Goal: Task Accomplishment & Management: Complete application form

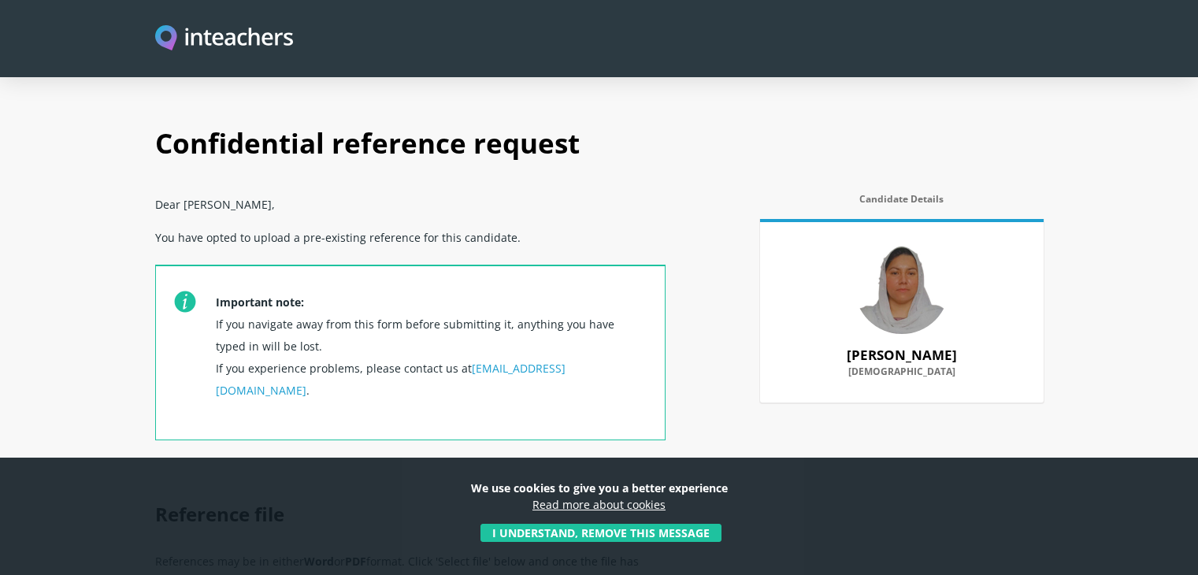
scroll to position [221, 0]
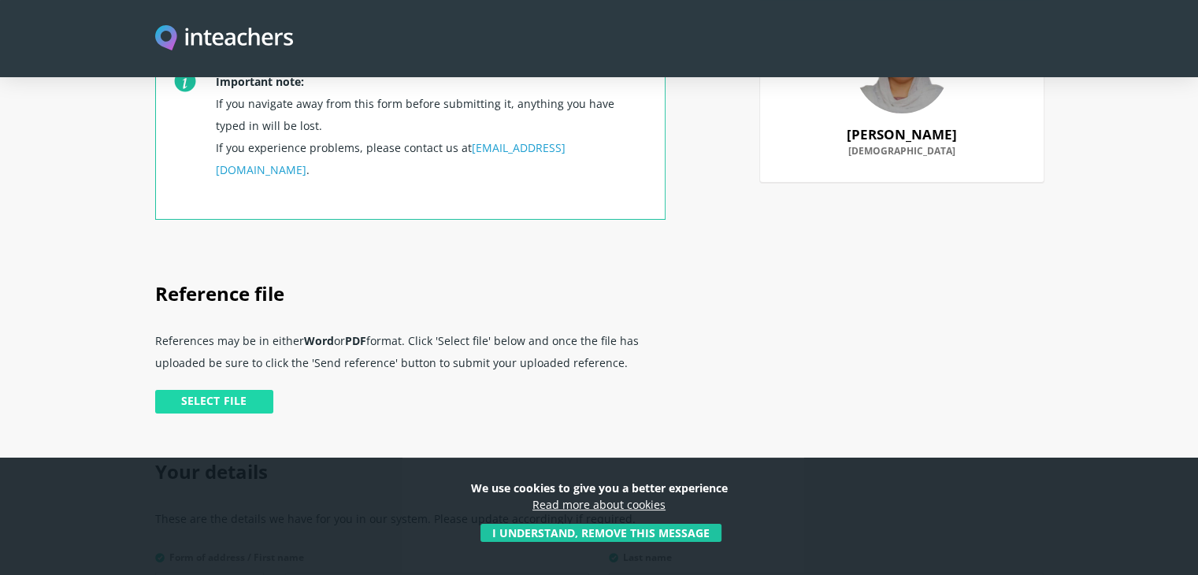
click at [219, 388] on input "file" at bounding box center [47, 404] width 455 height 32
click at [199, 388] on input "file" at bounding box center [47, 404] width 455 height 32
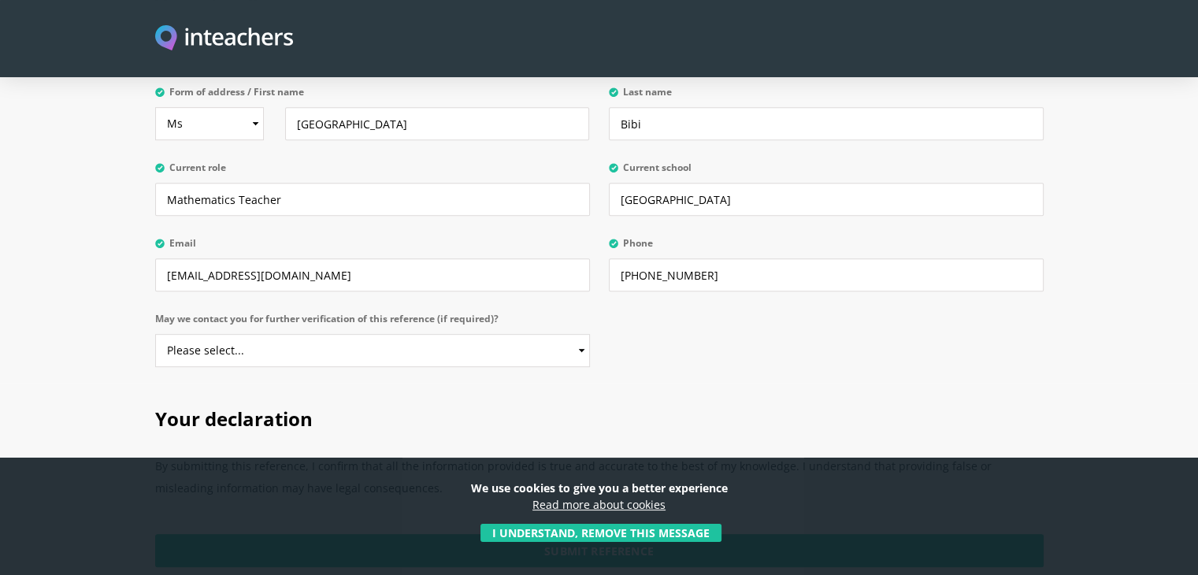
scroll to position [996, 0]
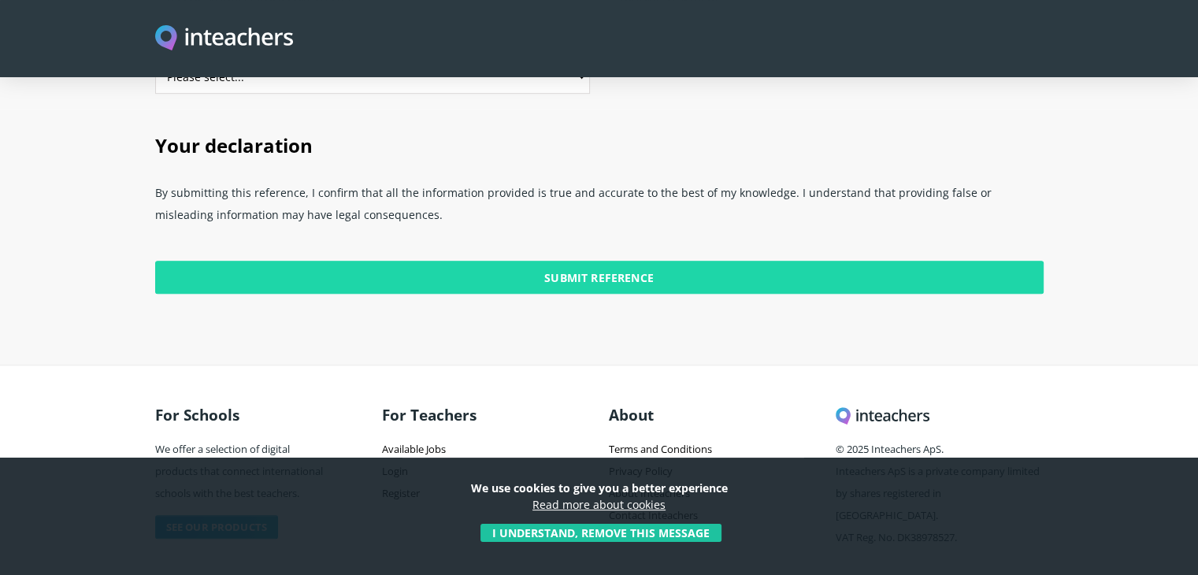
click at [638, 261] on input "Submit Reference" at bounding box center [599, 277] width 889 height 33
